Goal: Submit feedback/report problem: Submit feedback/report problem

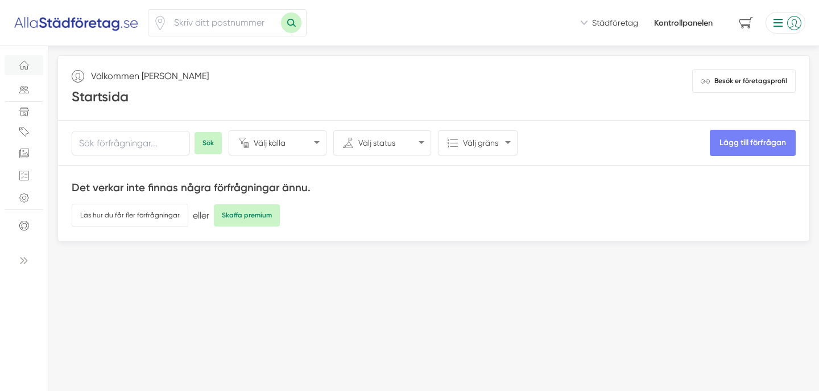
click at [766, 22] on li at bounding box center [783, 23] width 44 height 22
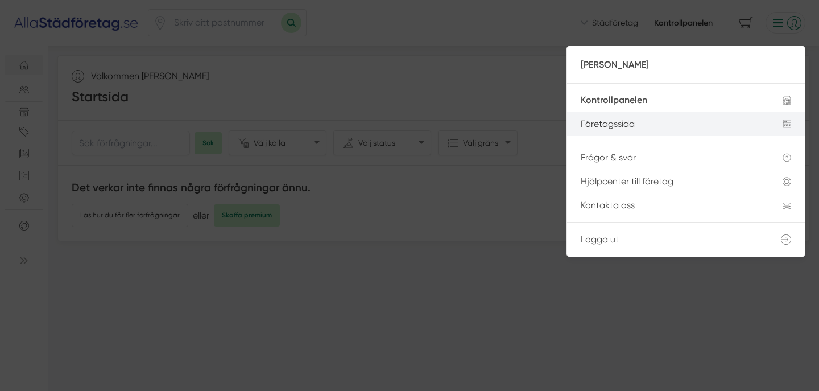
click at [677, 128] on div "Företagssida" at bounding box center [668, 124] width 175 height 10
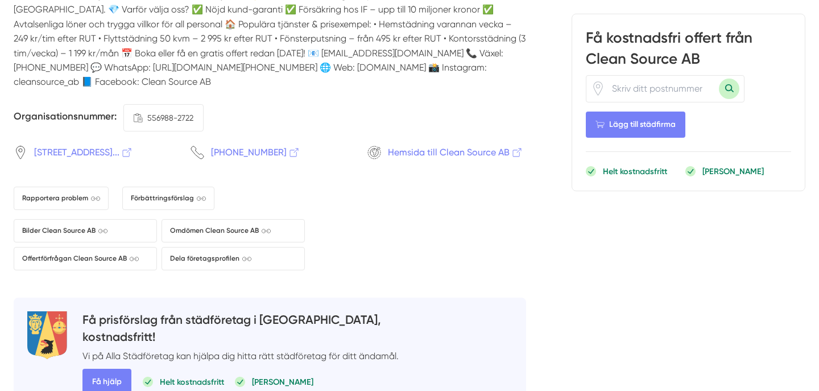
scroll to position [2152, 0]
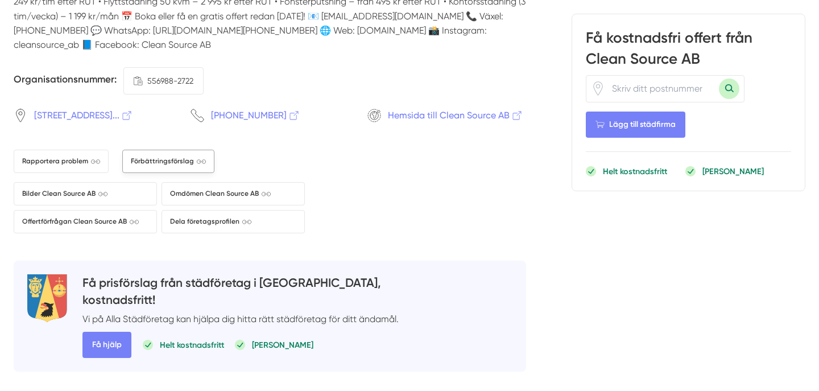
click at [157, 165] on span "Förbättringsförslag" at bounding box center [168, 161] width 75 height 11
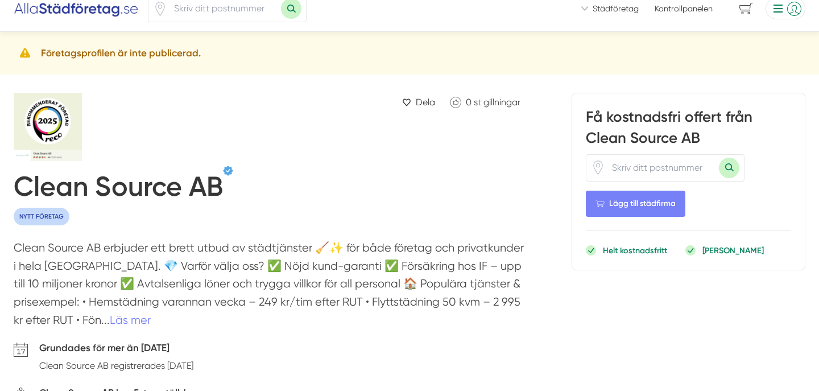
scroll to position [0, 0]
